Goal: Task Accomplishment & Management: Complete application form

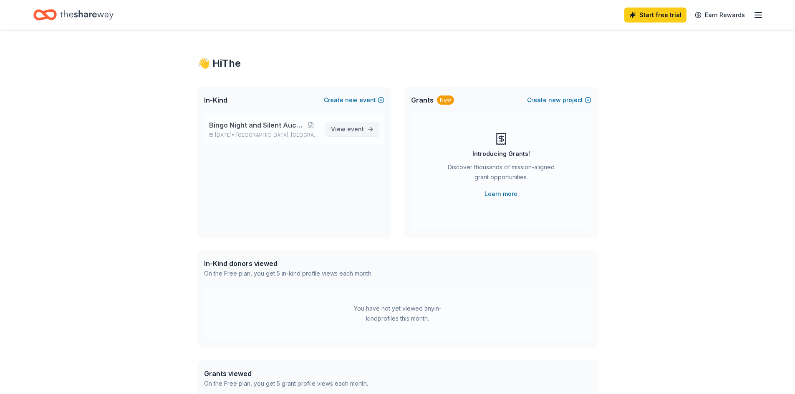
click at [343, 128] on span "View event" at bounding box center [347, 129] width 33 height 10
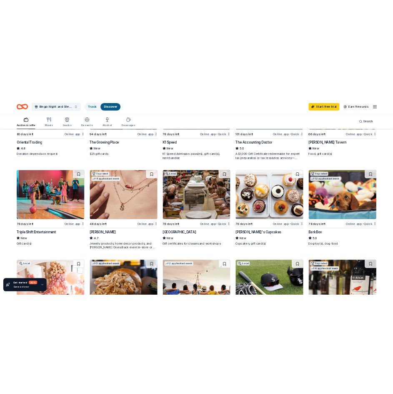
scroll to position [378, 0]
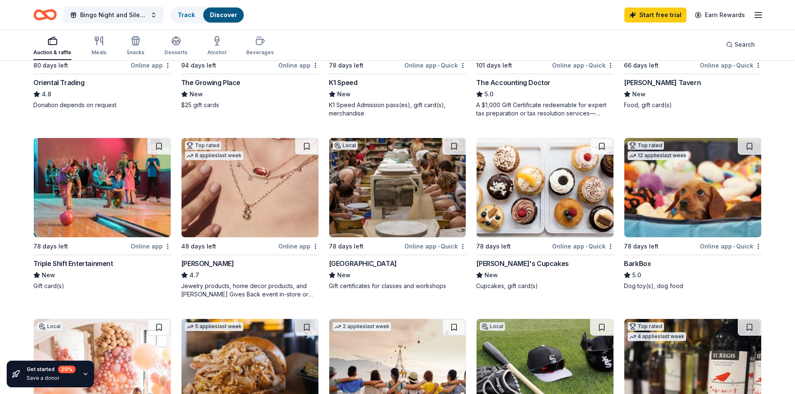
click at [211, 226] on img at bounding box center [249, 187] width 137 height 99
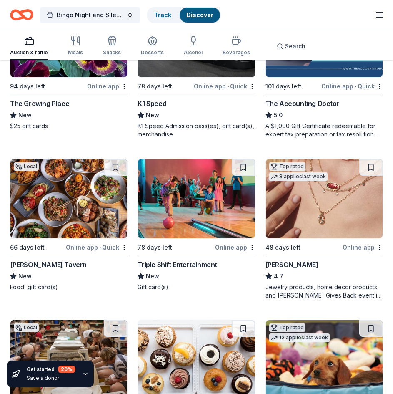
scroll to position [486, 0]
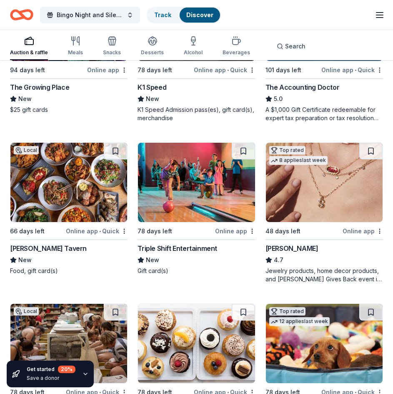
click at [279, 246] on div "[PERSON_NAME]" at bounding box center [292, 248] width 53 height 10
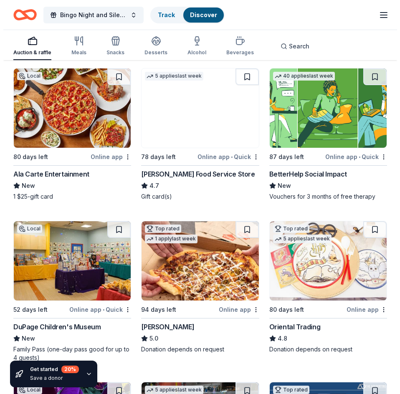
scroll to position [0, 0]
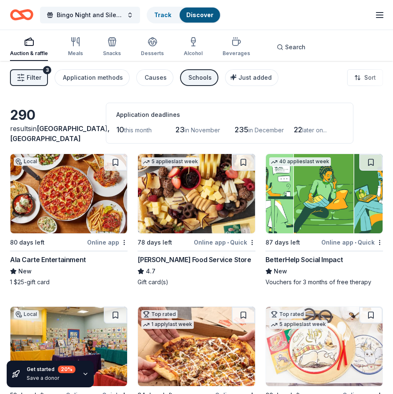
click at [121, 127] on span "10" at bounding box center [120, 129] width 8 height 9
click at [44, 83] on button "Filter 3" at bounding box center [29, 77] width 38 height 17
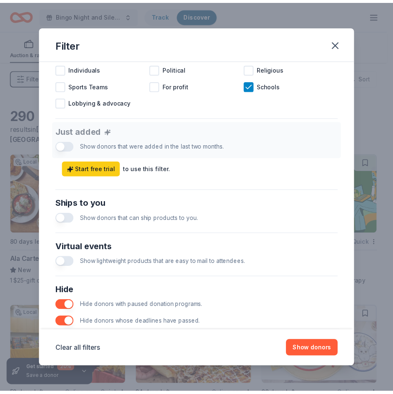
scroll to position [335, 0]
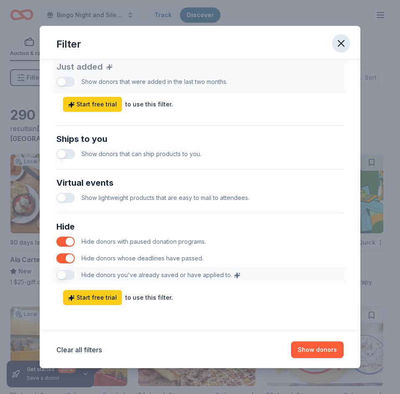
click at [341, 38] on icon "button" at bounding box center [341, 44] width 12 height 12
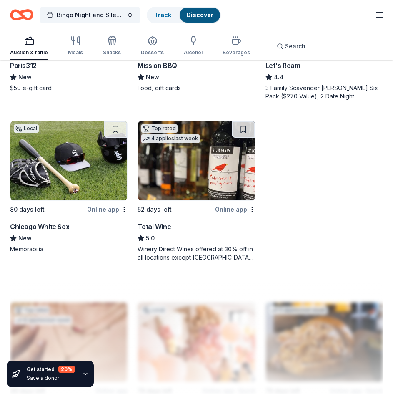
scroll to position [979, 0]
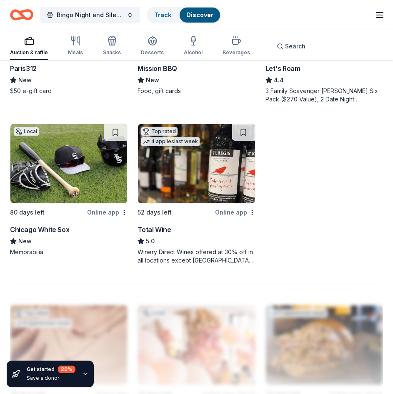
click at [199, 213] on div "Top rated 4 applies last week 52 days left Online app Total Wine 5.0 Winery Dir…" at bounding box center [197, 193] width 118 height 141
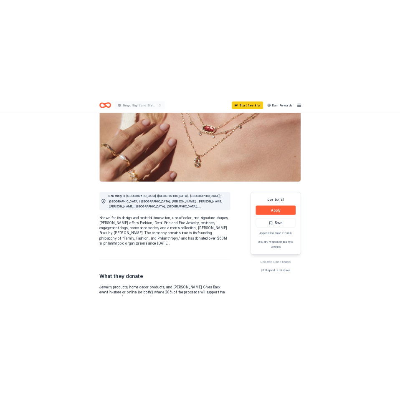
scroll to position [87, 0]
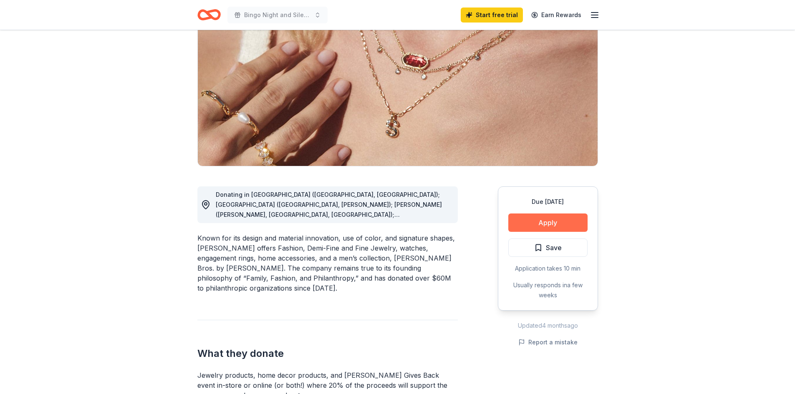
click at [557, 228] on button "Apply" at bounding box center [547, 223] width 79 height 18
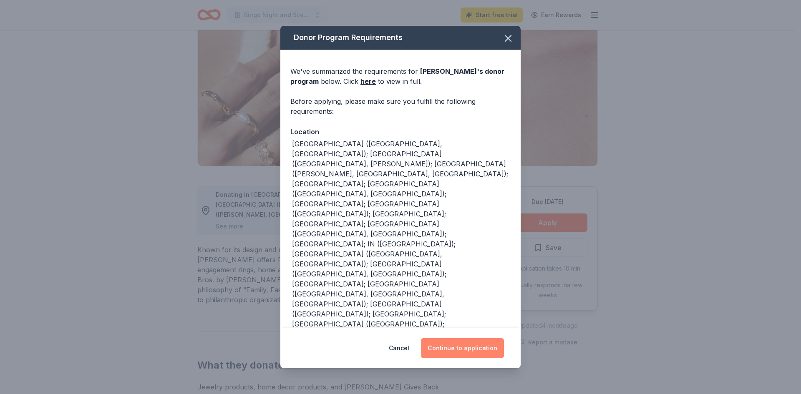
click at [443, 349] on button "Continue to application" at bounding box center [462, 348] width 83 height 20
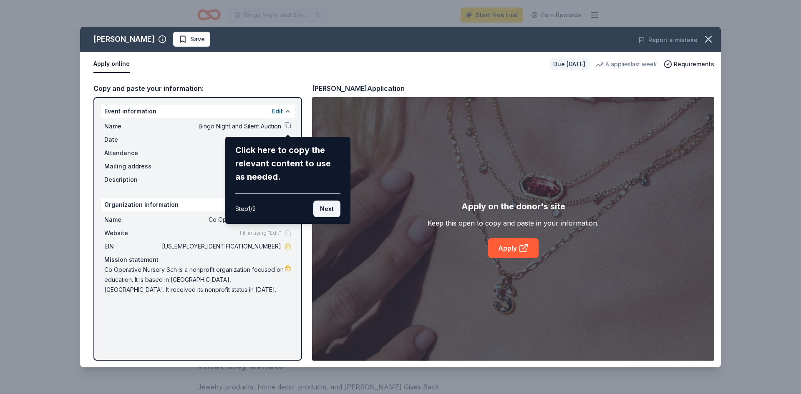
click at [322, 209] on button "Next" at bounding box center [326, 209] width 27 height 17
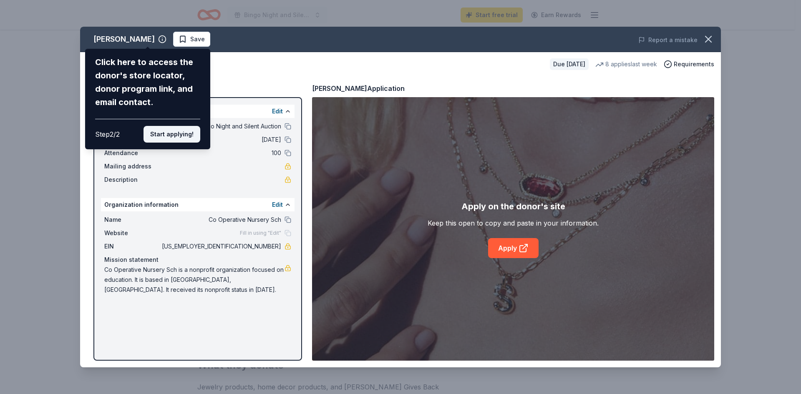
click at [175, 133] on button "Start applying!" at bounding box center [171, 134] width 57 height 17
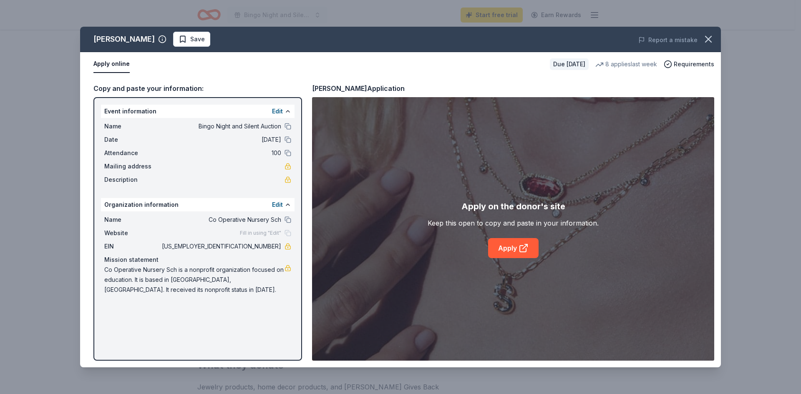
click at [272, 108] on div "Kendra Scott Save Report a mistake Apply online Due in 48 days 8 applies last w…" at bounding box center [400, 197] width 641 height 341
click at [505, 251] on div "Kendra Scott Save Report a mistake Apply online Due in 48 days 8 applies last w…" at bounding box center [400, 197] width 641 height 341
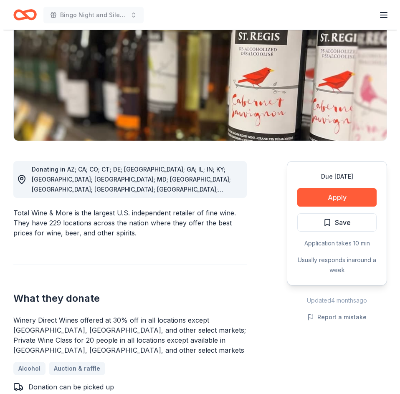
scroll to position [114, 0]
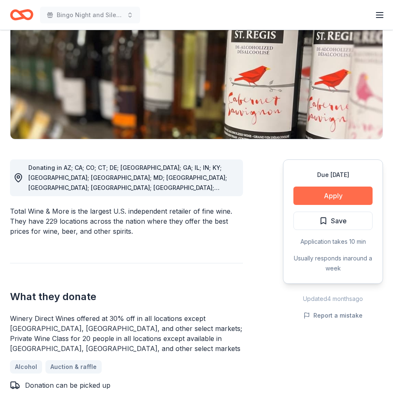
click at [341, 192] on button "Apply" at bounding box center [333, 195] width 79 height 18
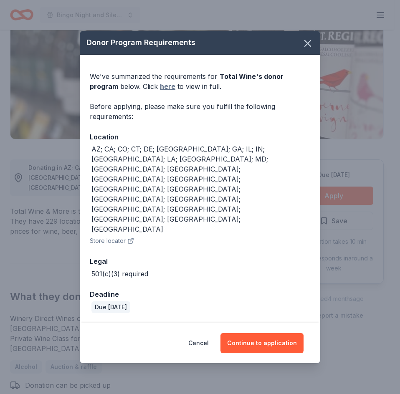
click at [160, 91] on link "here" at bounding box center [167, 86] width 15 height 10
